Goal: Find specific page/section: Find specific page/section

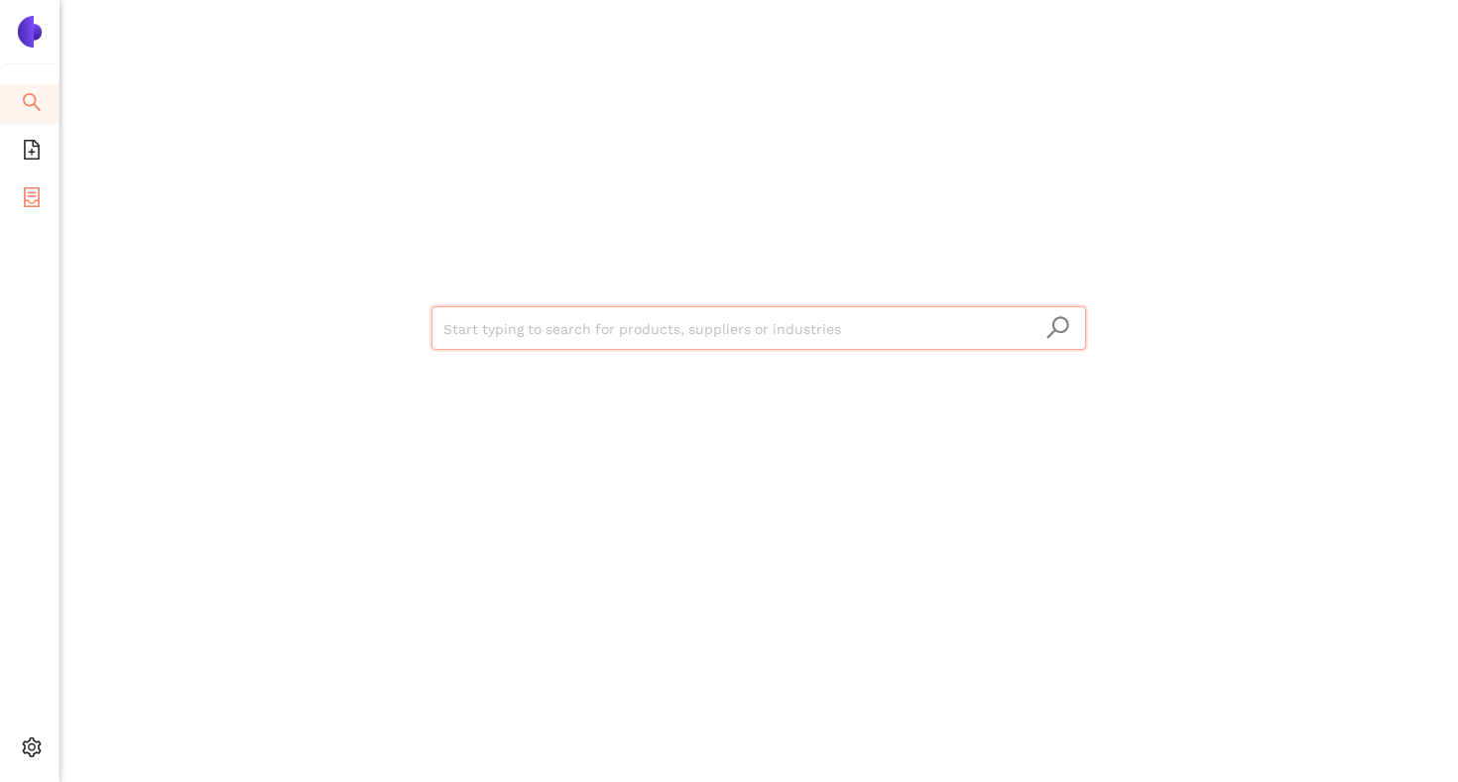
click at [40, 197] on icon "container" at bounding box center [32, 197] width 20 height 20
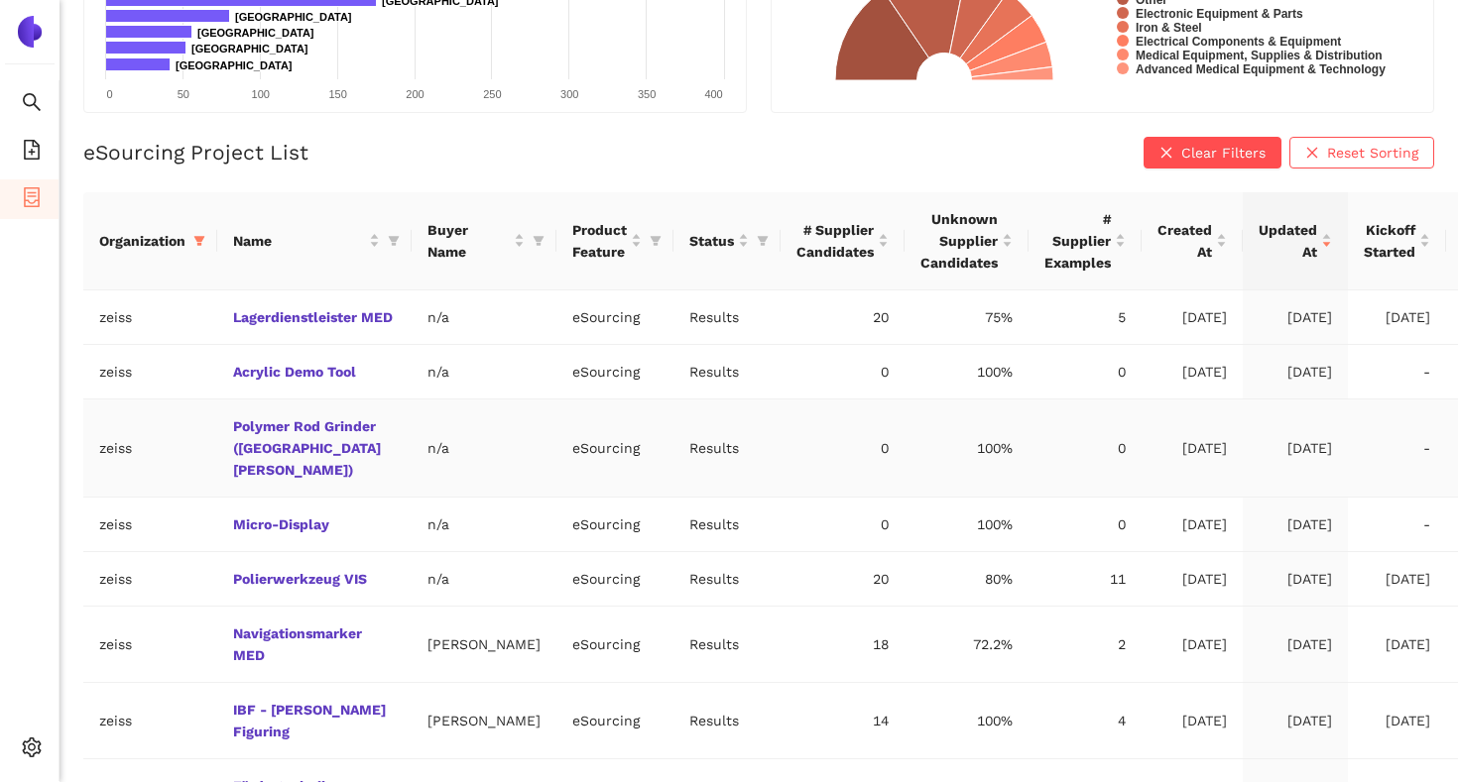
scroll to position [342, 0]
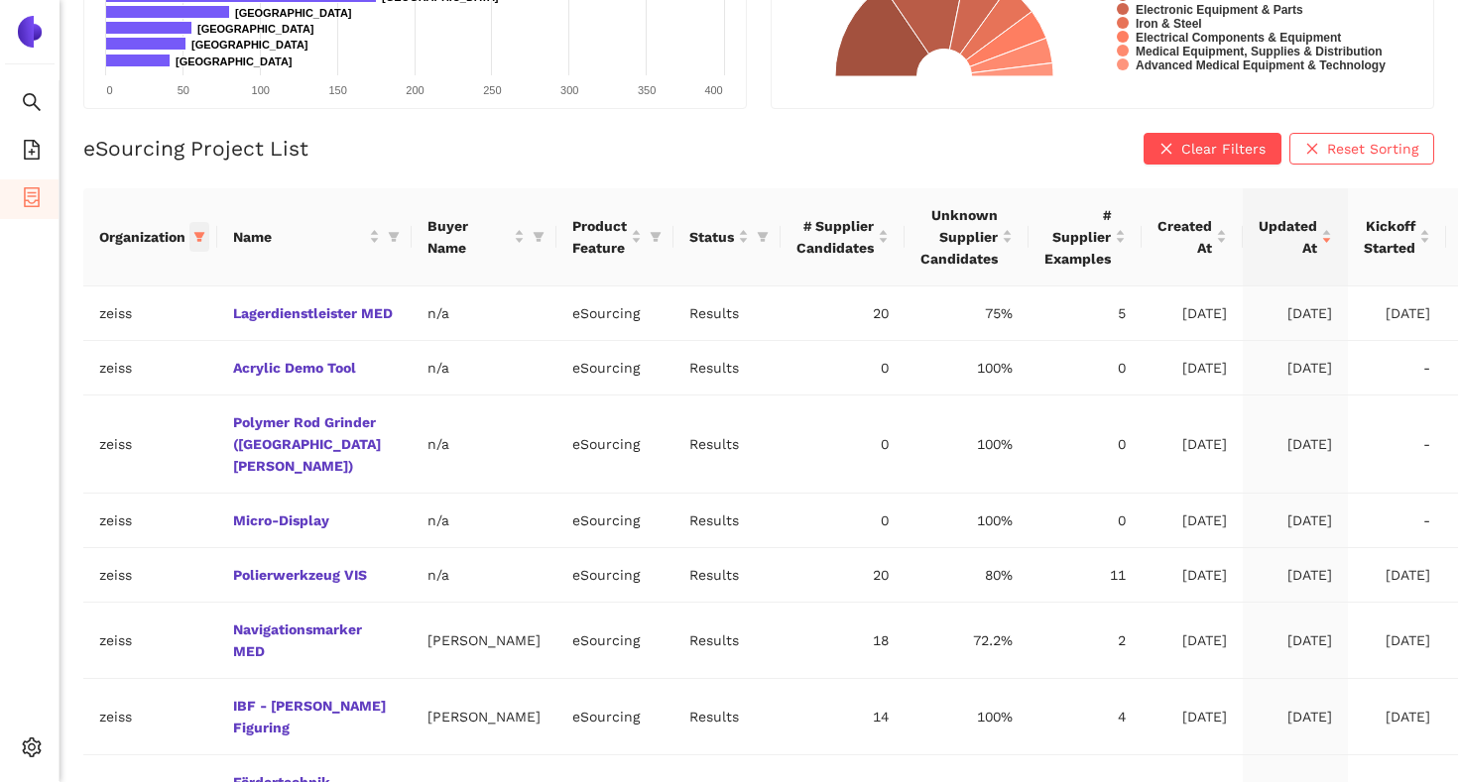
click at [205, 238] on icon "filter" at bounding box center [199, 237] width 12 height 12
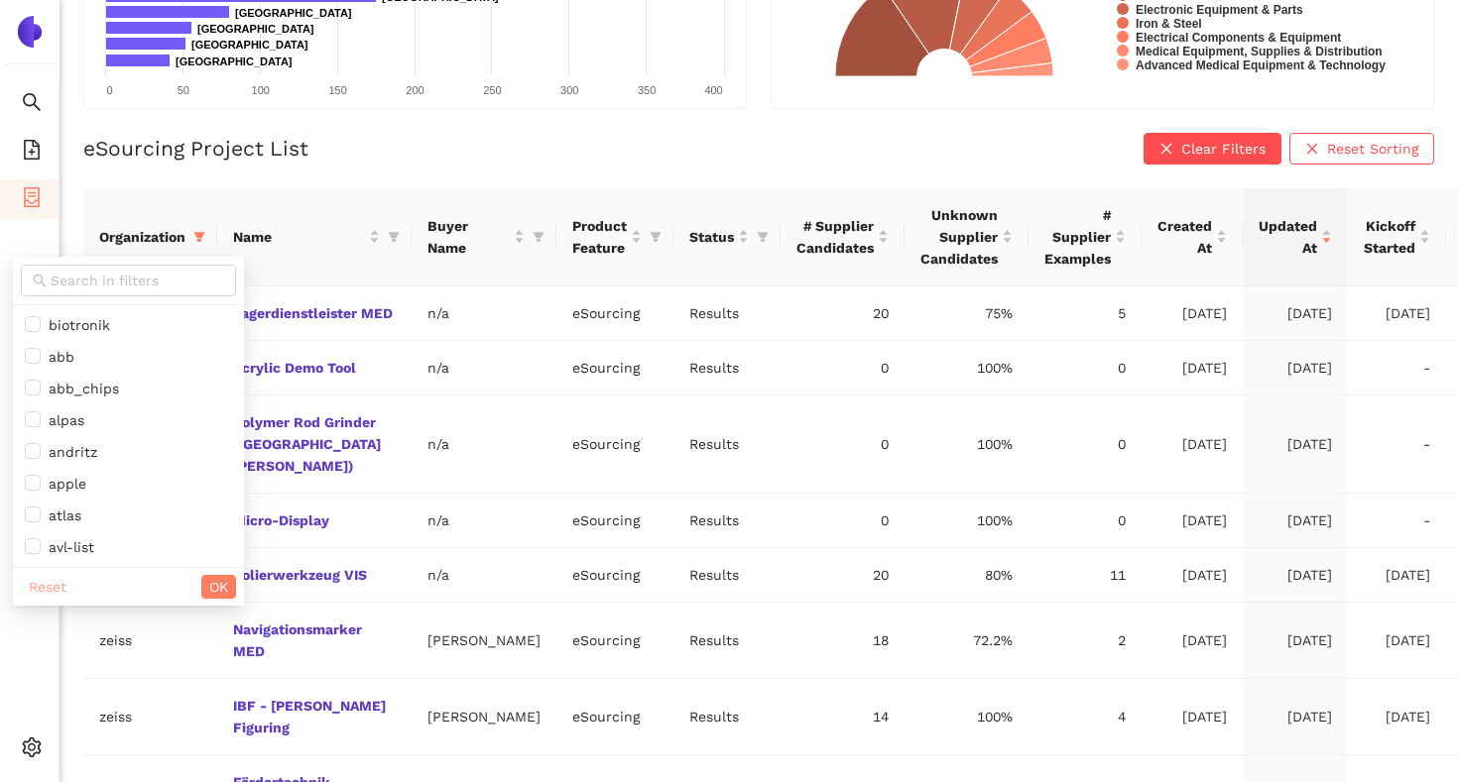
click at [46, 589] on span "Reset" at bounding box center [48, 587] width 38 height 22
checkbox input "false"
click at [209, 576] on span "OK" at bounding box center [218, 587] width 19 height 22
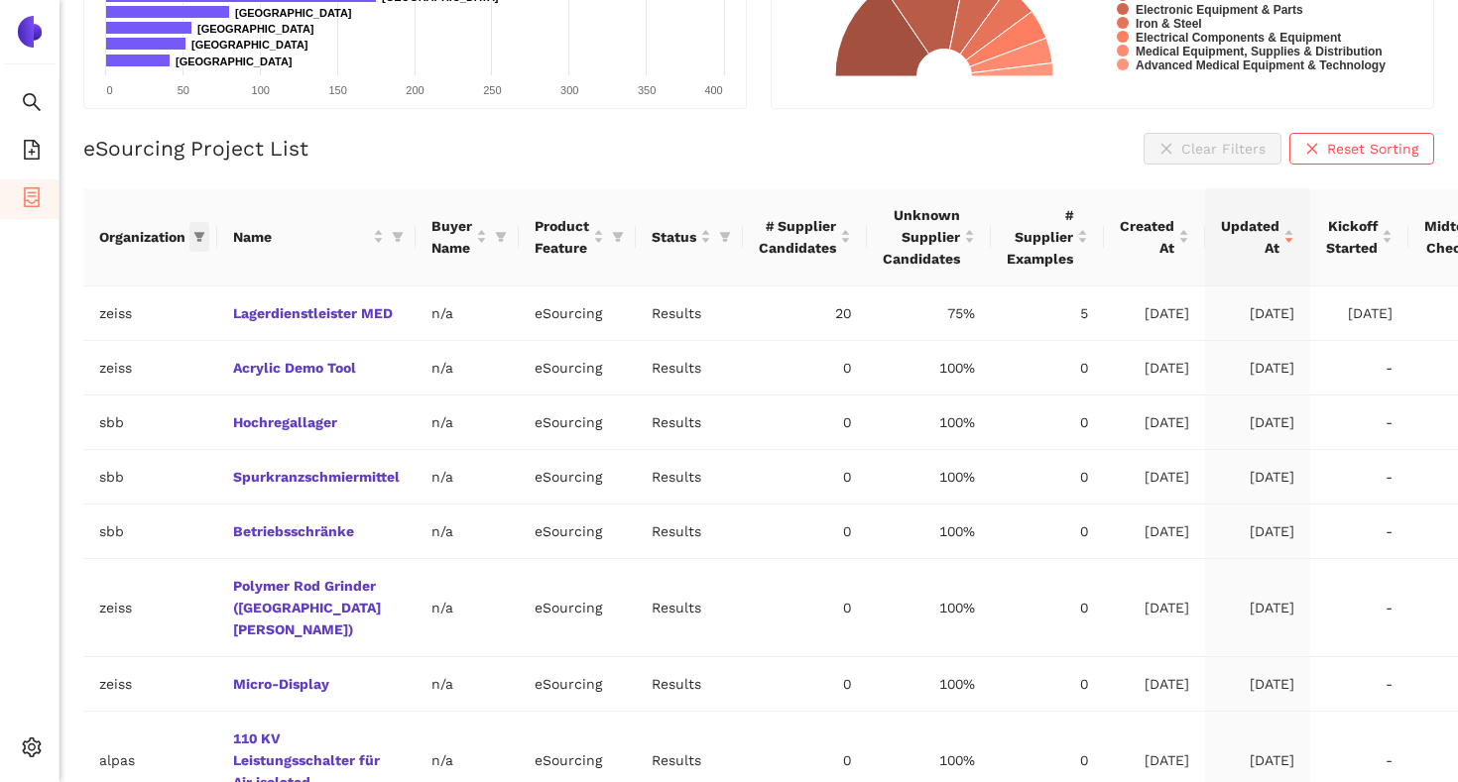
click at [198, 240] on icon "filter" at bounding box center [199, 237] width 11 height 10
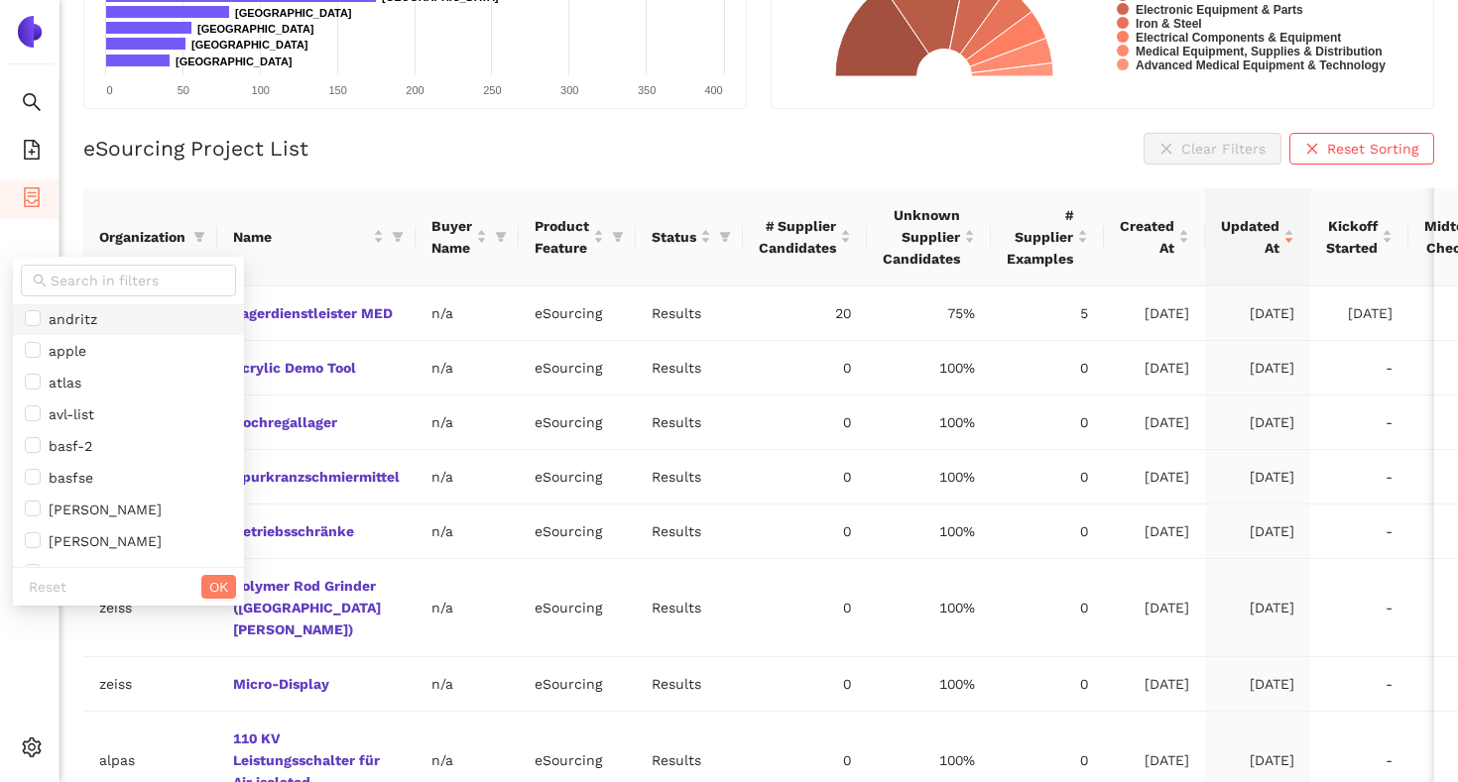
scroll to position [151, 0]
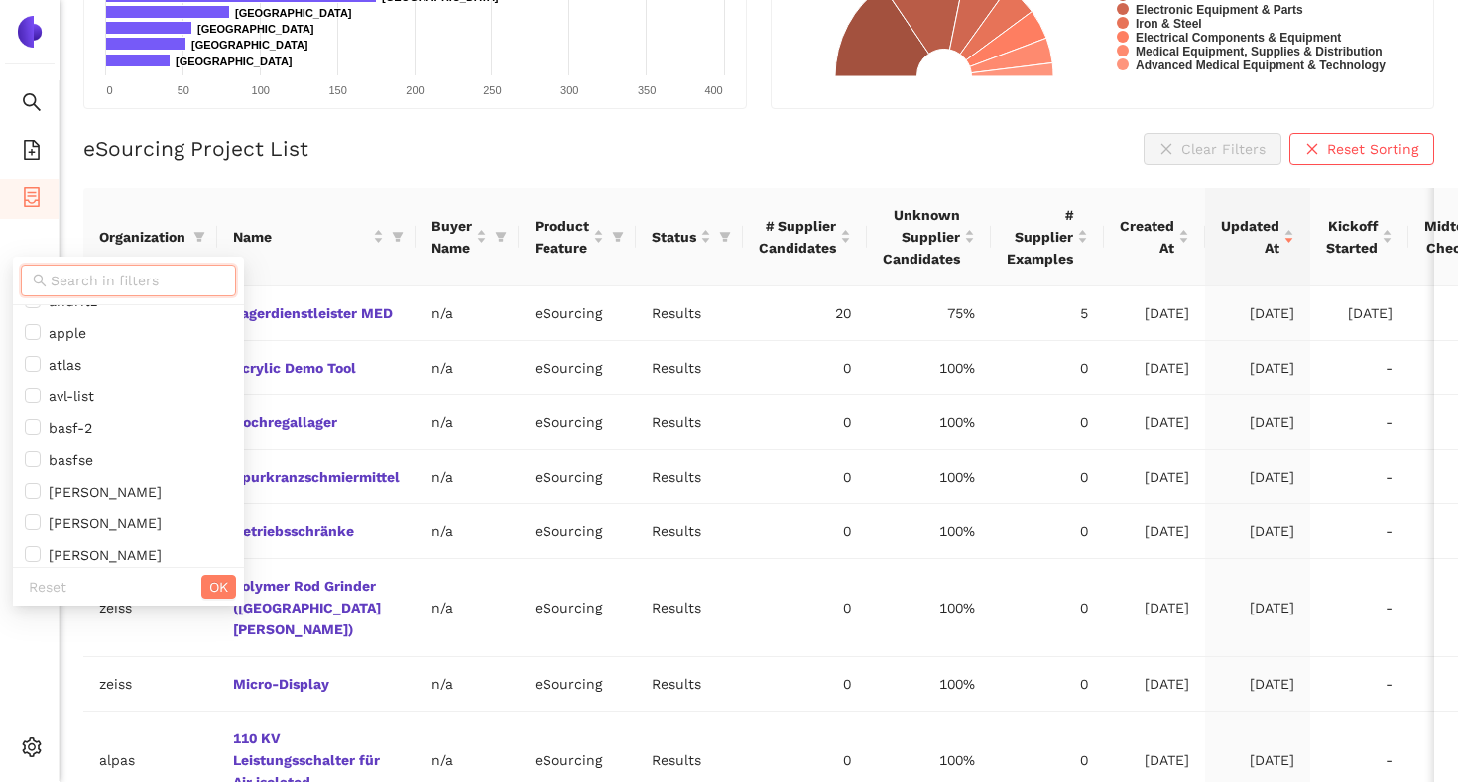
click at [120, 272] on input "text" at bounding box center [138, 281] width 174 height 22
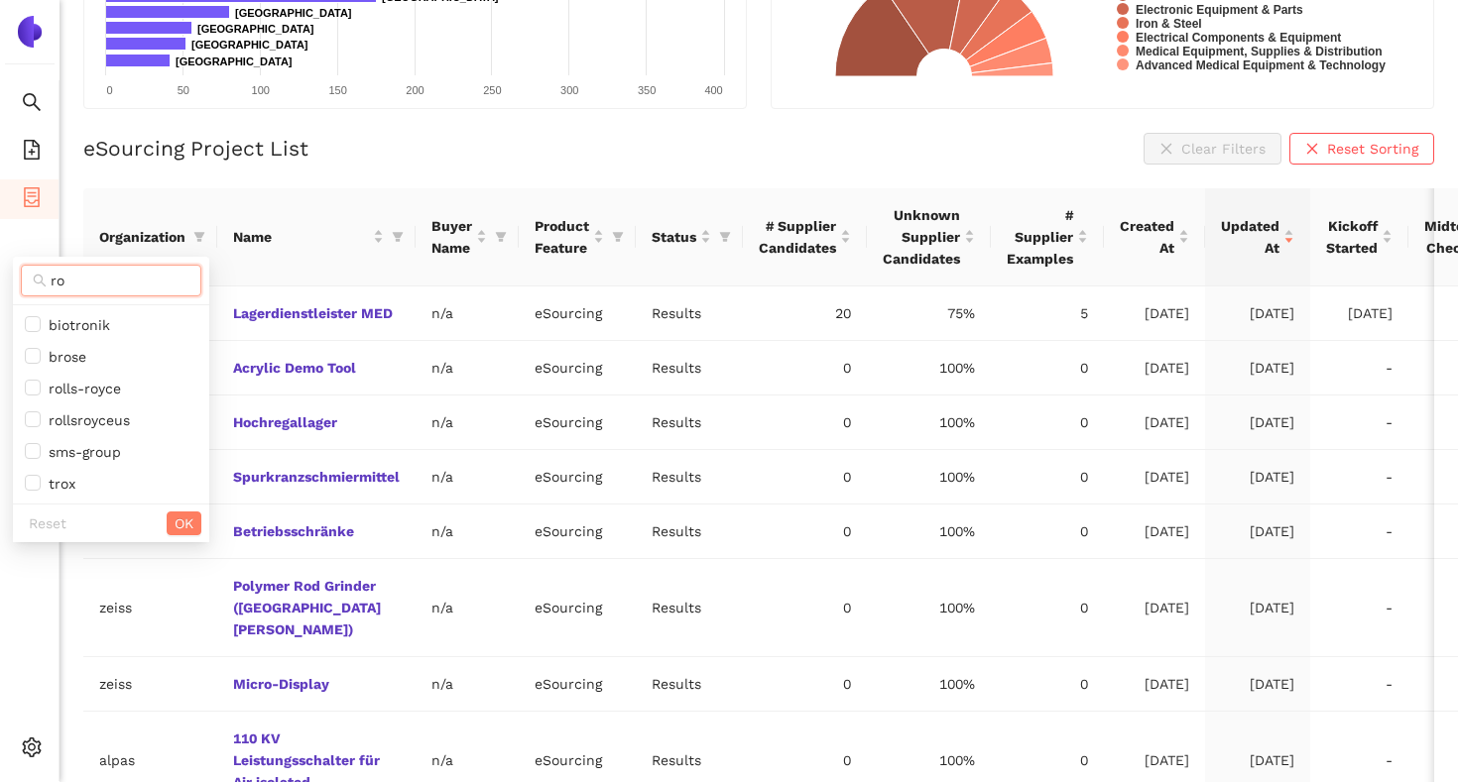
scroll to position [0, 0]
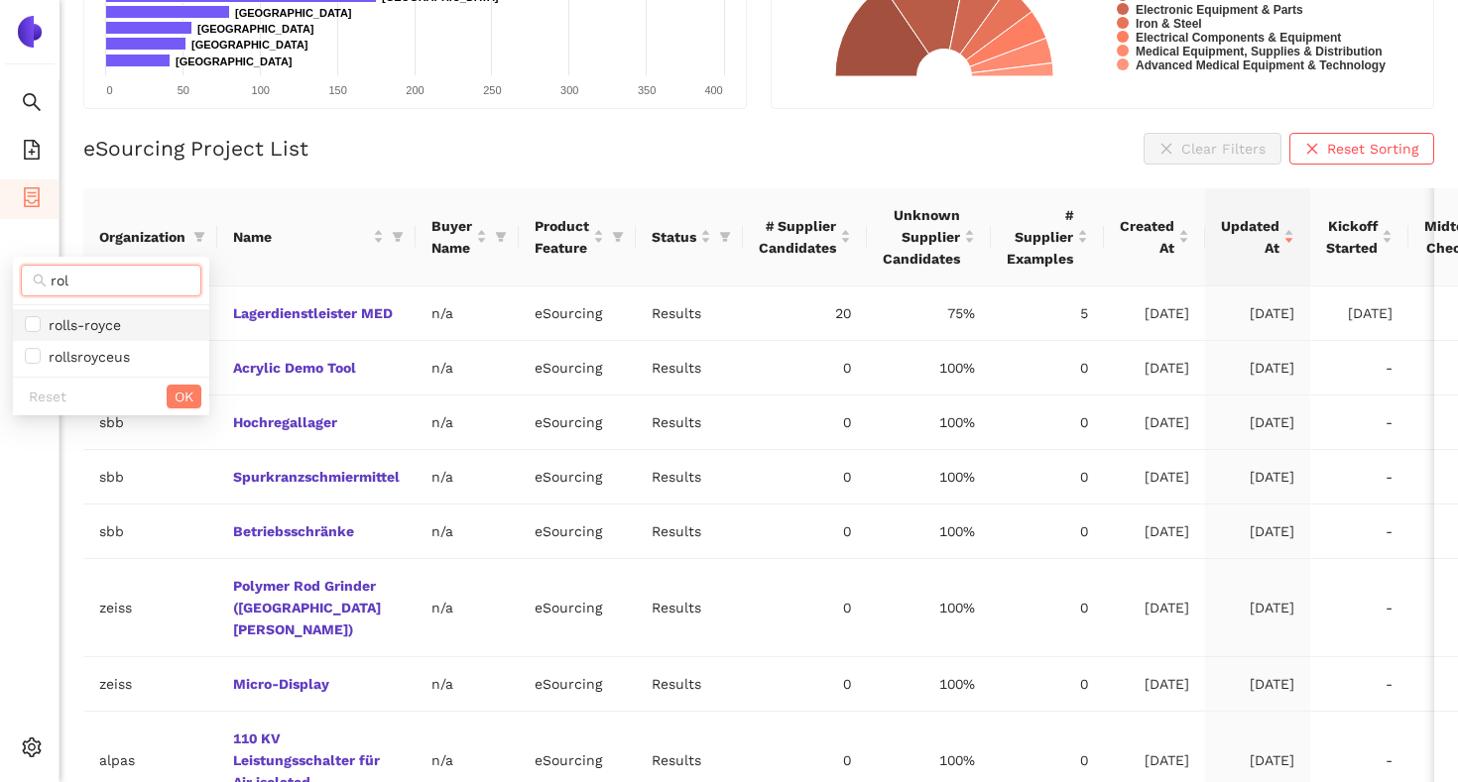
type input "rol"
click at [115, 312] on li "rolls-royce" at bounding box center [111, 325] width 196 height 32
checkbox input "true"
click at [187, 405] on span "OK" at bounding box center [184, 397] width 19 height 22
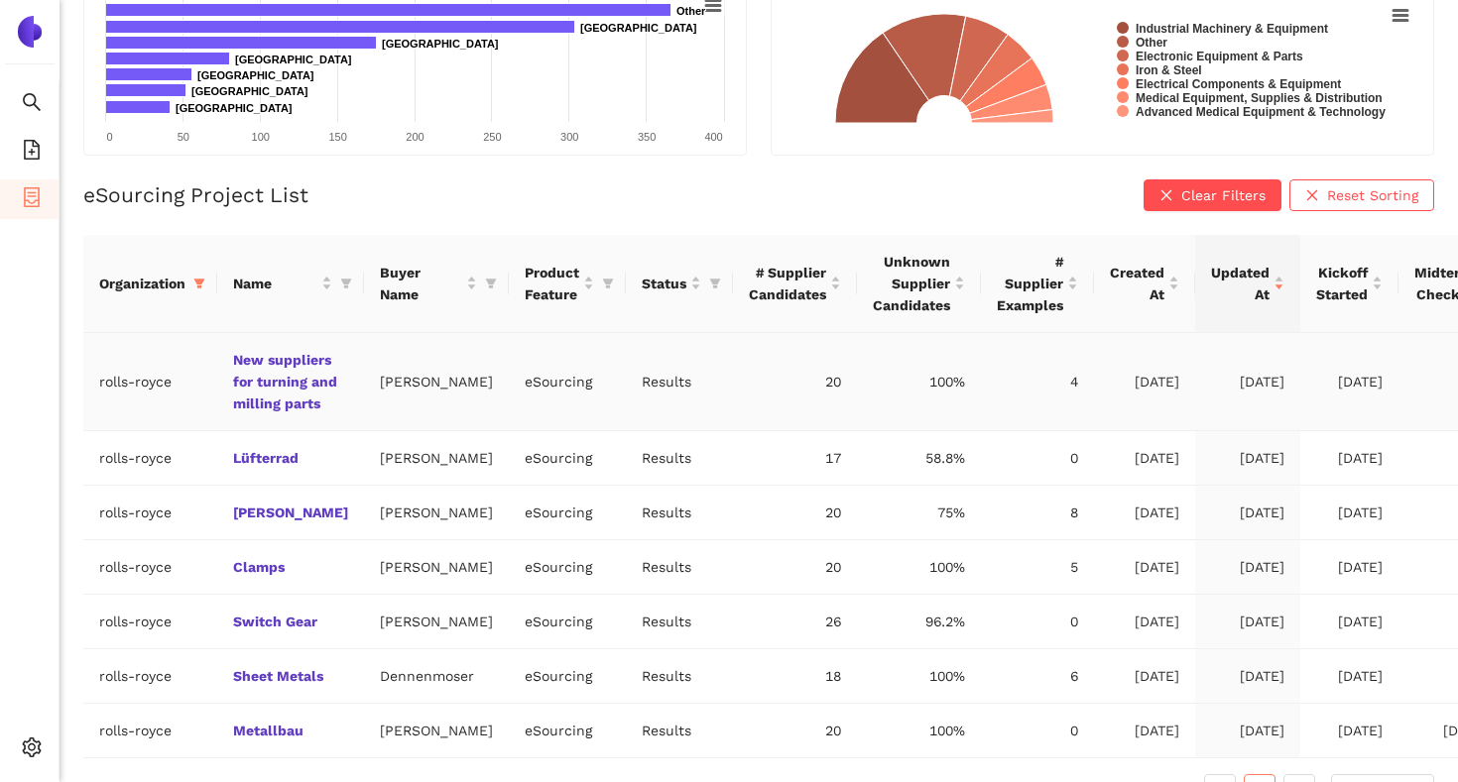
scroll to position [532, 0]
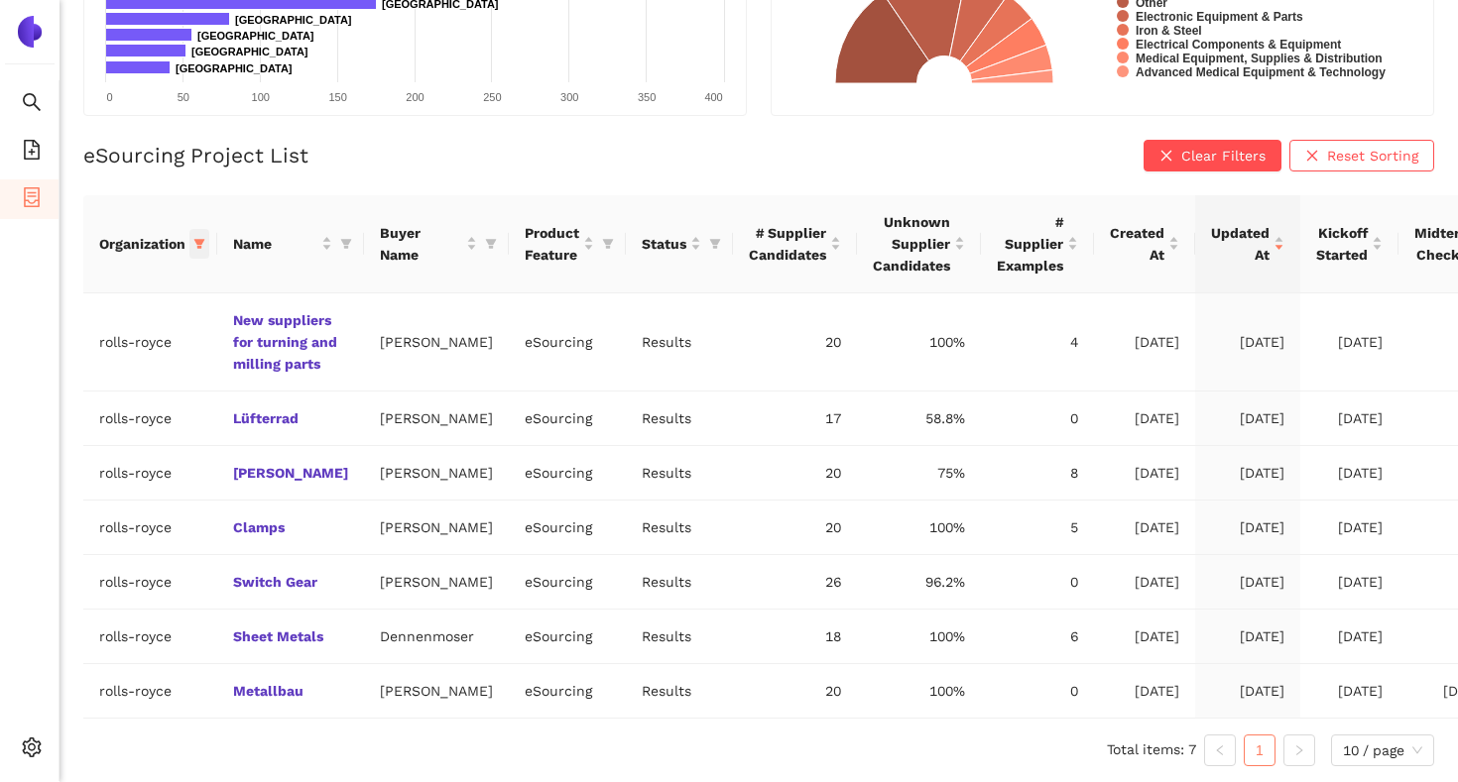
click at [201, 239] on icon "filter" at bounding box center [199, 244] width 11 height 10
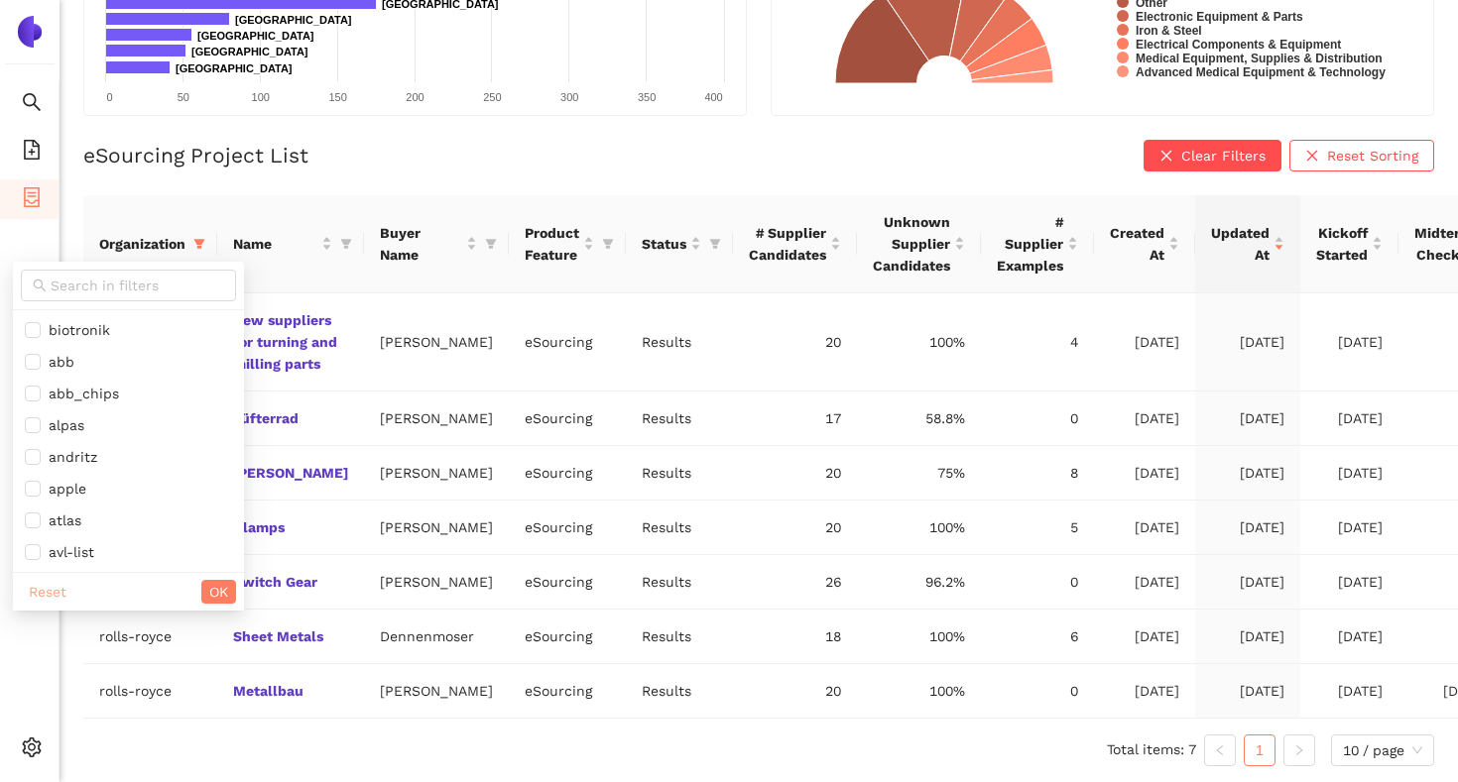
click at [65, 581] on span "Reset" at bounding box center [48, 592] width 38 height 22
checkbox input "false"
click at [209, 581] on span "OK" at bounding box center [218, 592] width 19 height 22
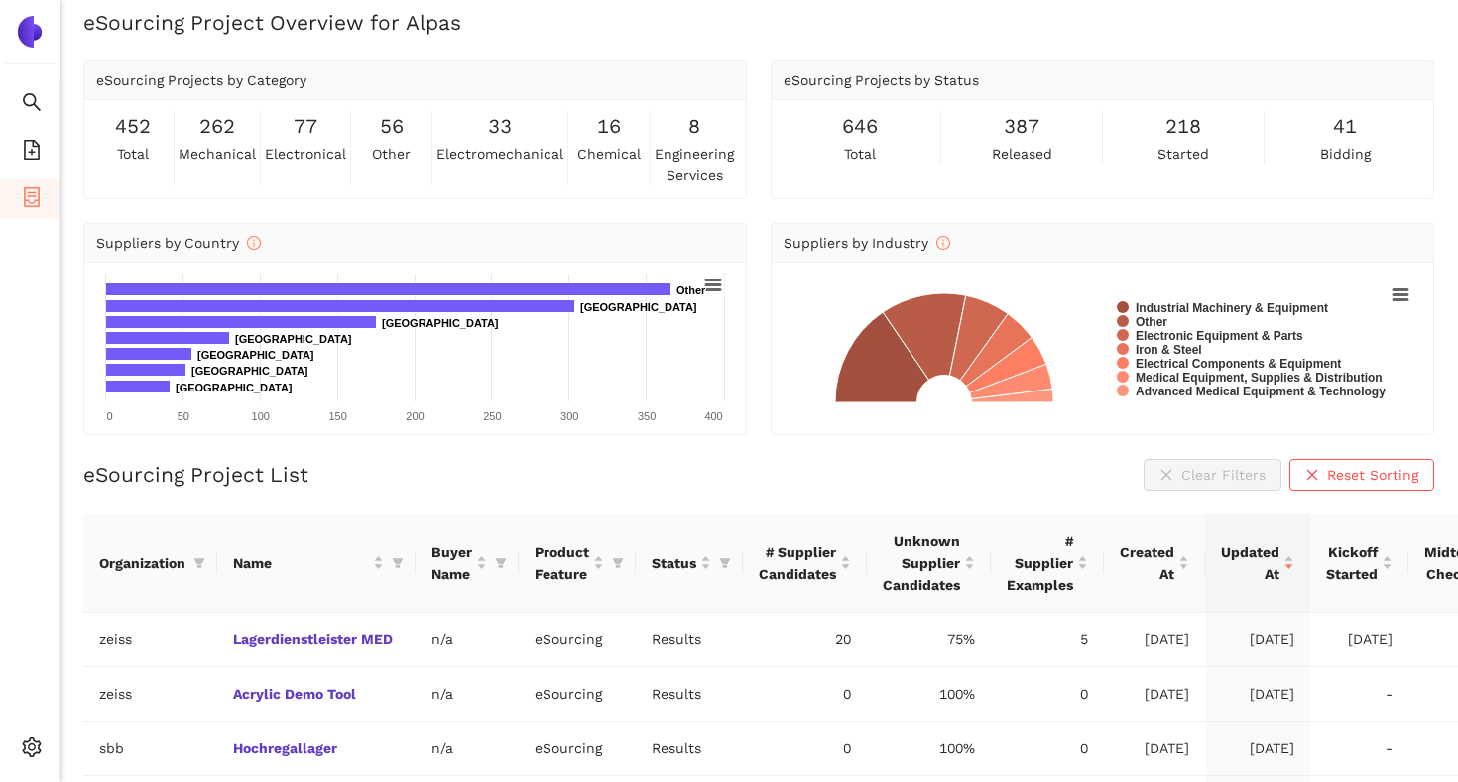
scroll to position [0, 0]
